Goal: Task Accomplishment & Management: Manage account settings

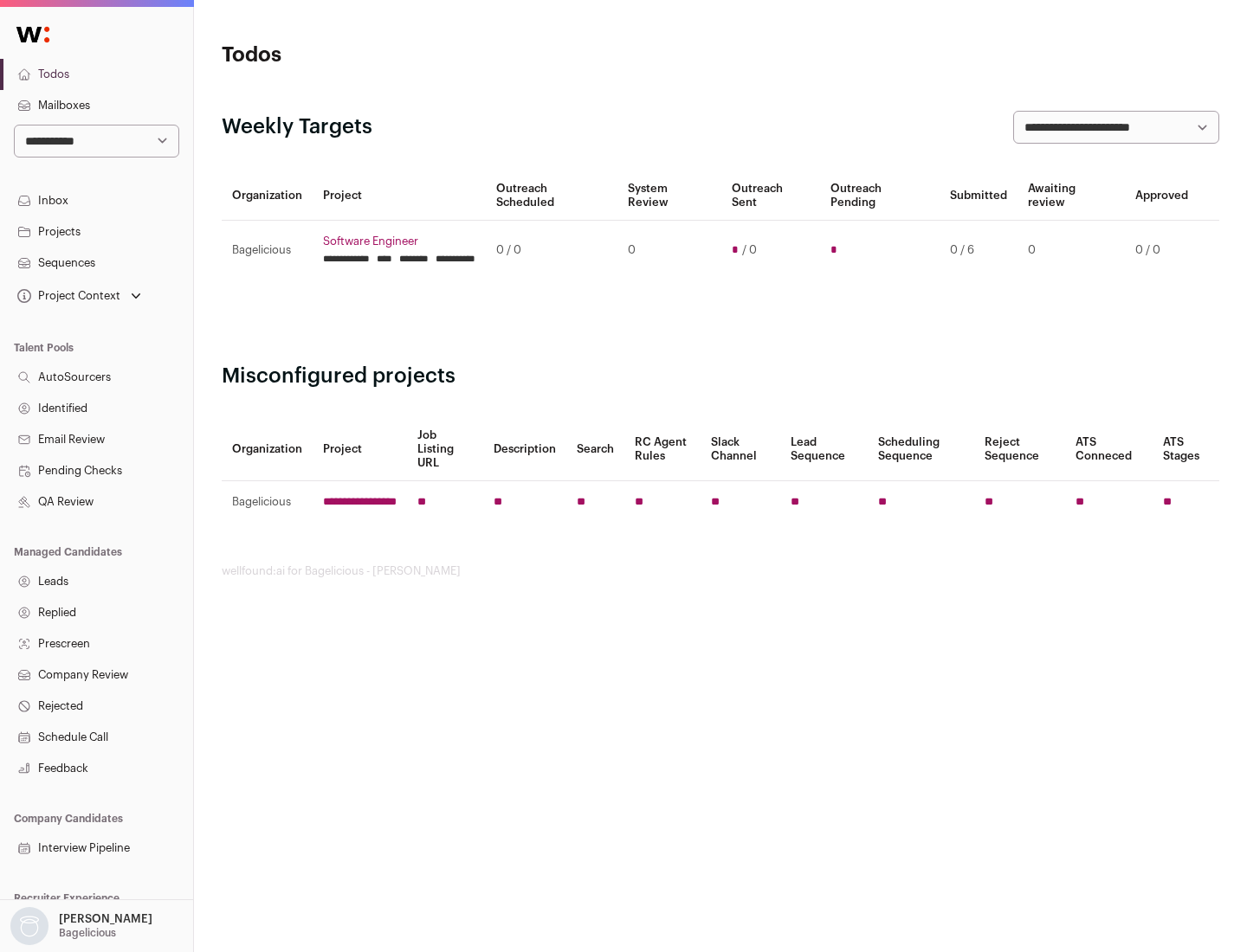
click at [96, 231] on link "Projects" at bounding box center [96, 231] width 193 height 31
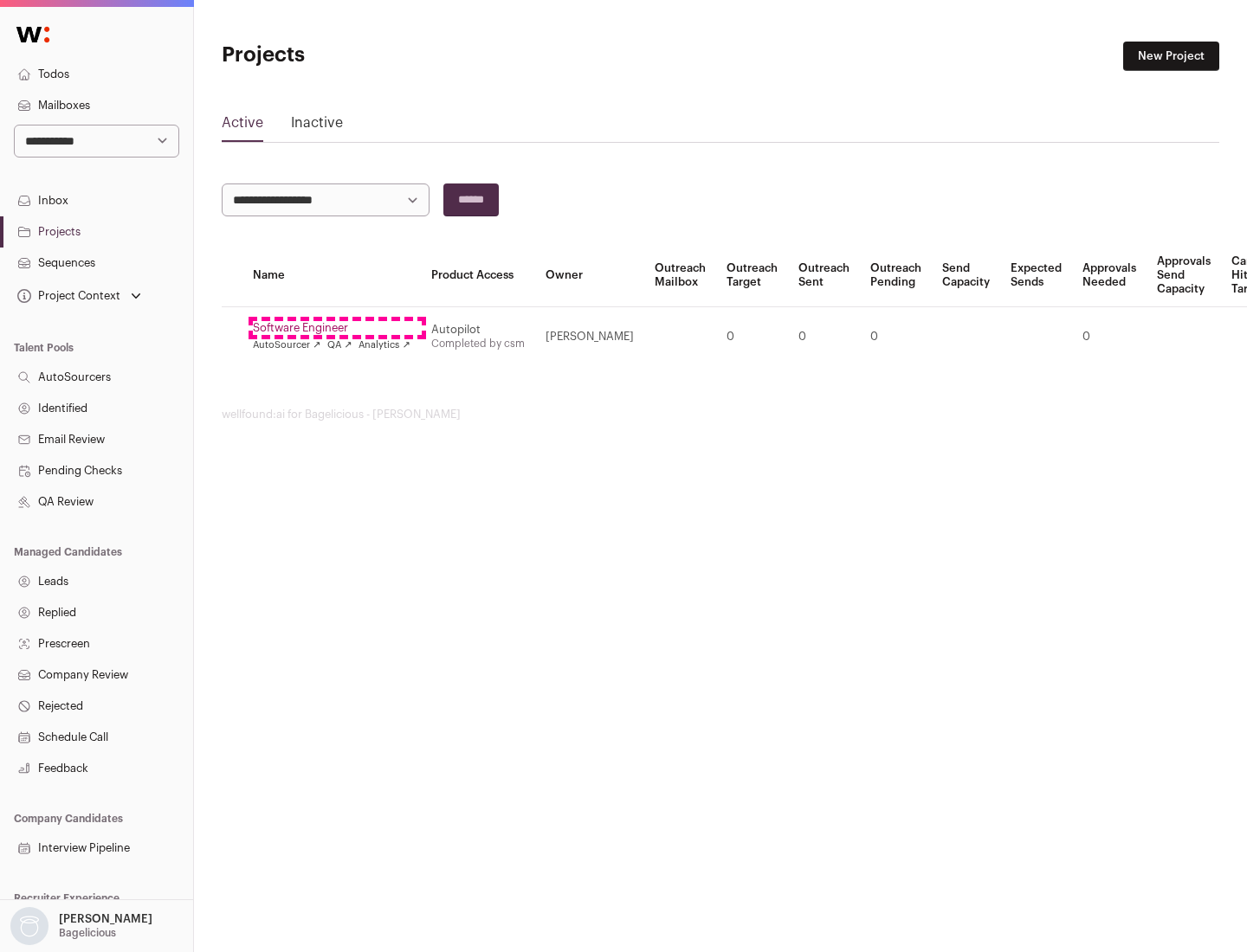
click at [337, 328] on link "Software Engineer" at bounding box center [331, 328] width 157 height 13
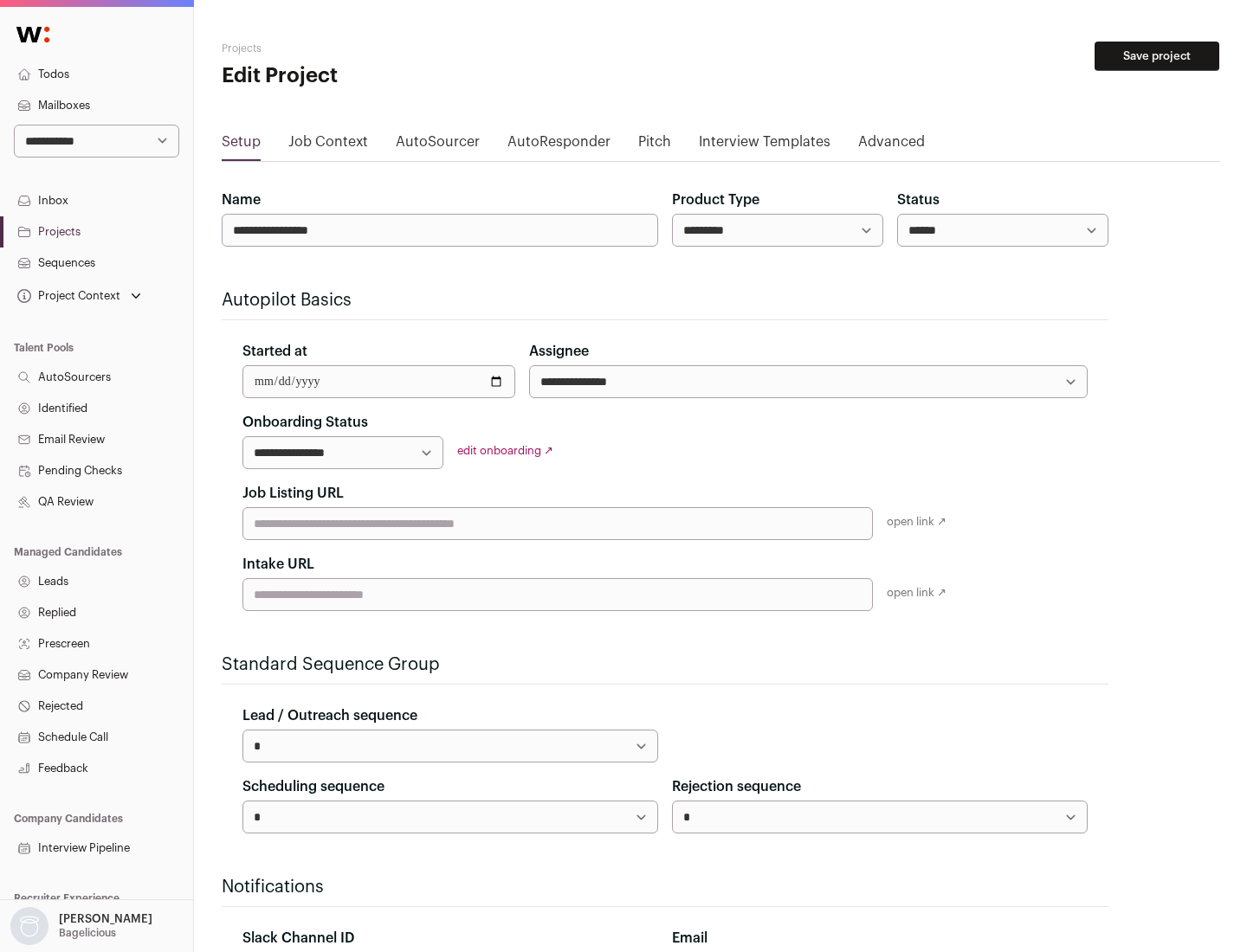
click at [1157, 57] on button "Save project" at bounding box center [1157, 56] width 125 height 30
